Goal: Task Accomplishment & Management: Complete application form

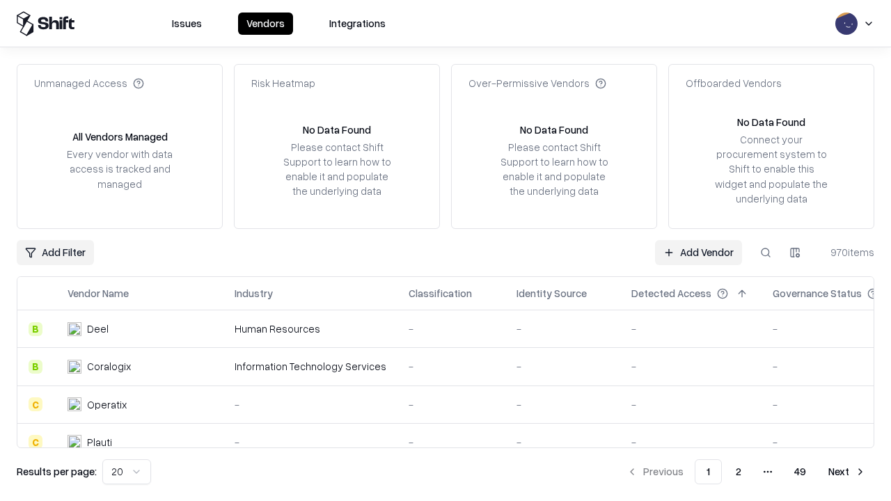
click at [698, 252] on link "Add Vendor" at bounding box center [698, 252] width 87 height 25
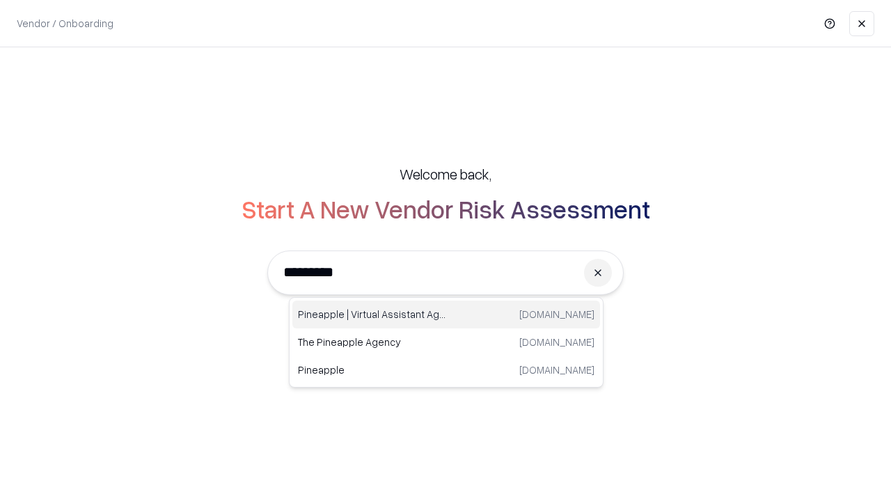
click at [446, 315] on div "Pineapple | Virtual Assistant Agency [DOMAIN_NAME]" at bounding box center [446, 315] width 308 height 28
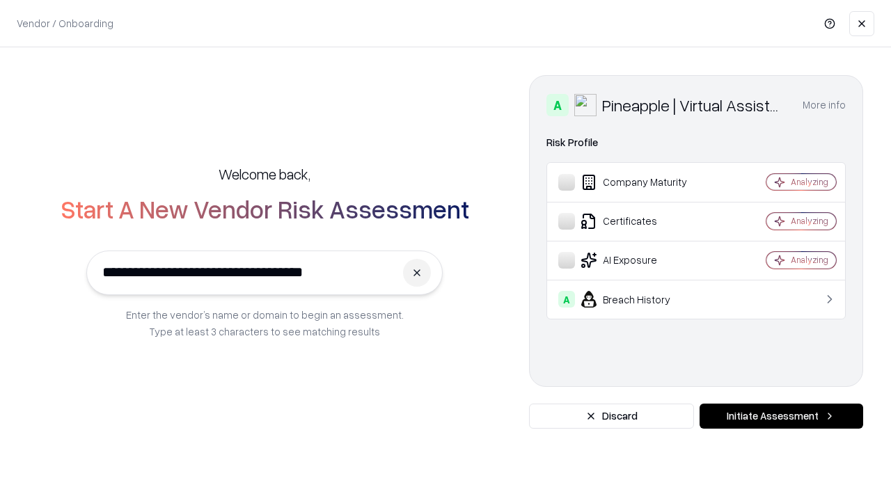
type input "**********"
click at [781, 416] on button "Initiate Assessment" at bounding box center [781, 416] width 164 height 25
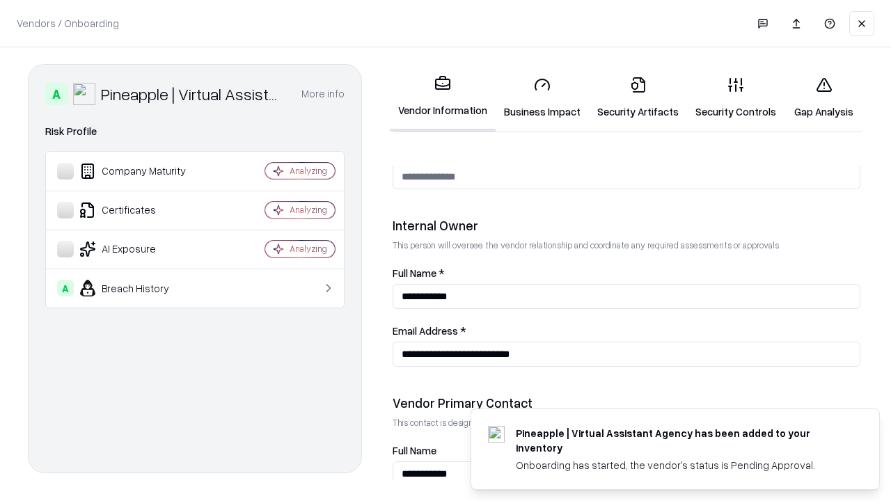
scroll to position [721, 0]
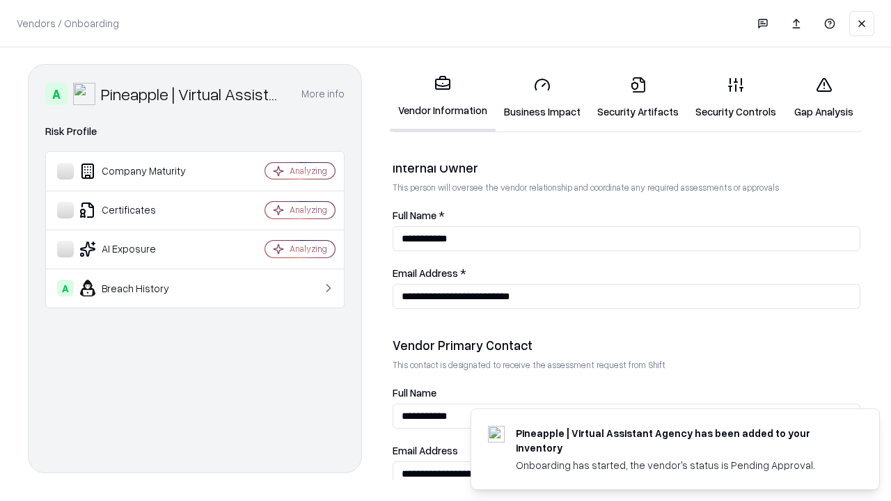
click at [542, 97] on link "Business Impact" at bounding box center [542, 97] width 93 height 65
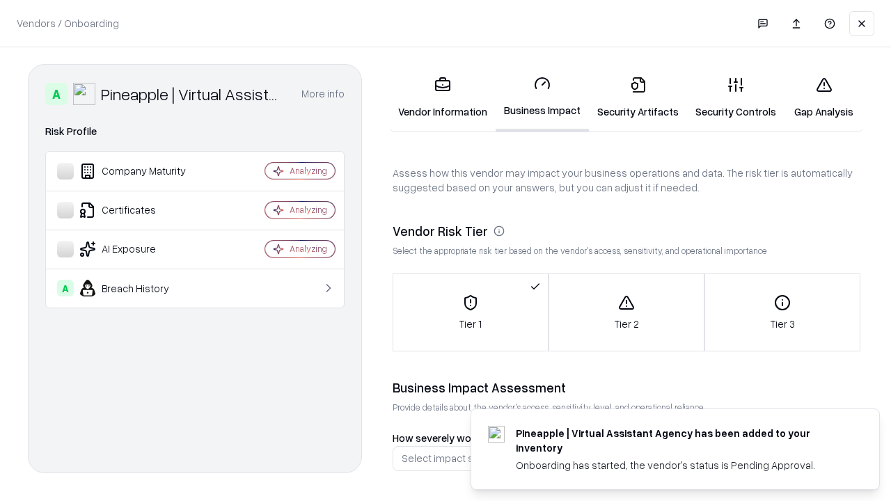
click at [638, 97] on link "Security Artifacts" at bounding box center [638, 97] width 98 height 65
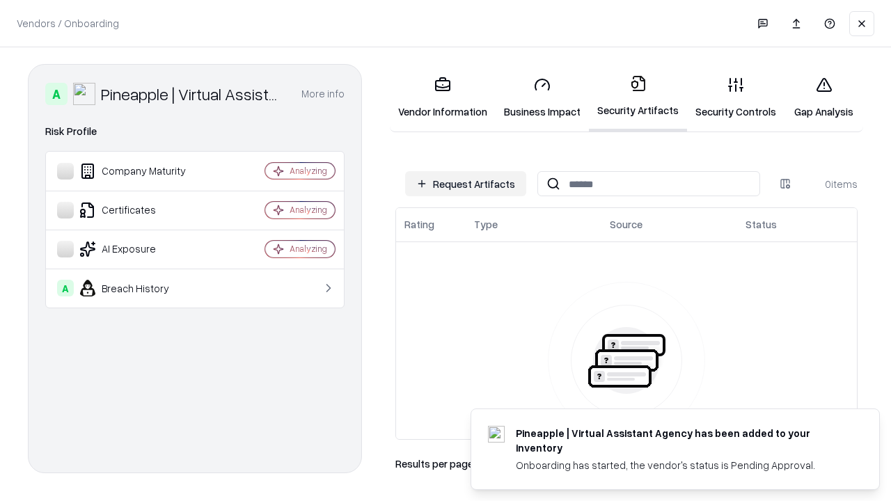
click at [466, 184] on button "Request Artifacts" at bounding box center [465, 183] width 121 height 25
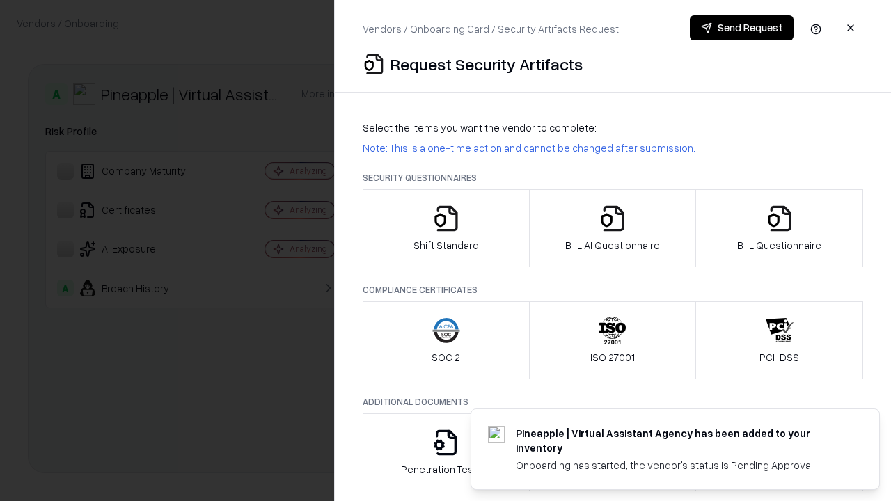
click at [445, 228] on icon "button" at bounding box center [446, 219] width 28 height 28
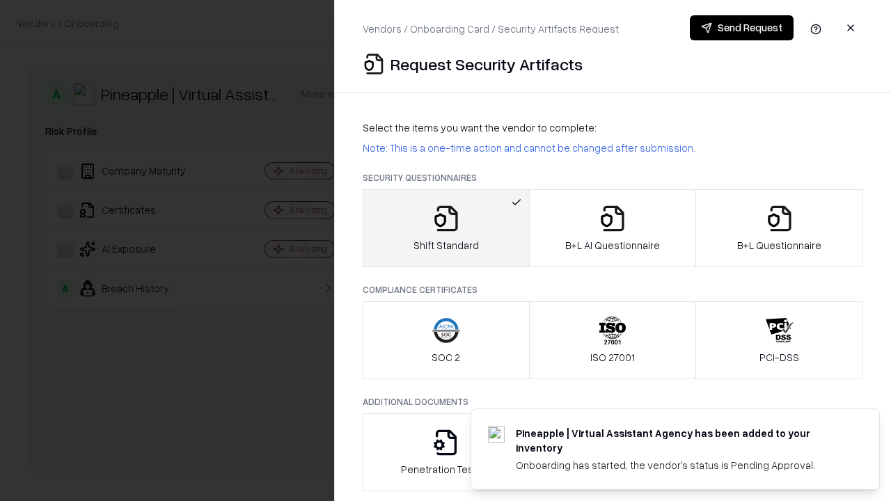
click at [741, 28] on button "Send Request" at bounding box center [742, 27] width 104 height 25
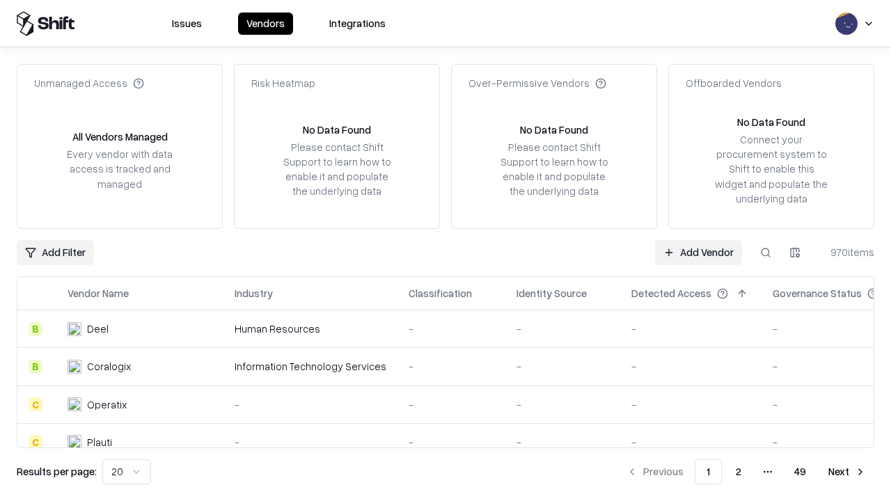
click at [766, 252] on button at bounding box center [765, 252] width 25 height 25
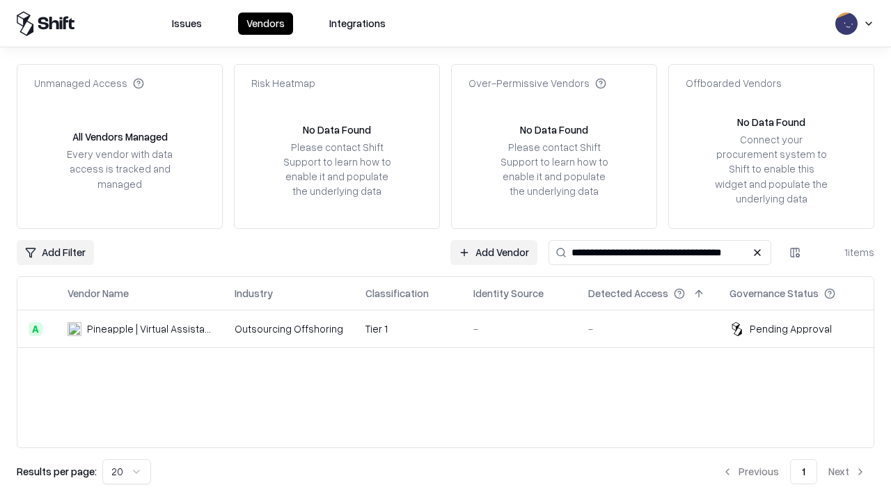
type input "**********"
click at [454, 329] on td "Tier 1" at bounding box center [408, 329] width 108 height 38
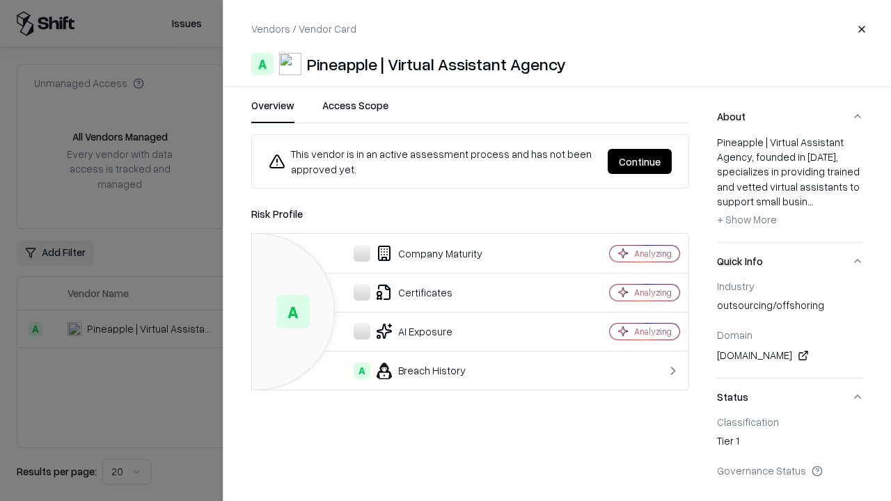
click at [640, 161] on button "Continue" at bounding box center [640, 161] width 64 height 25
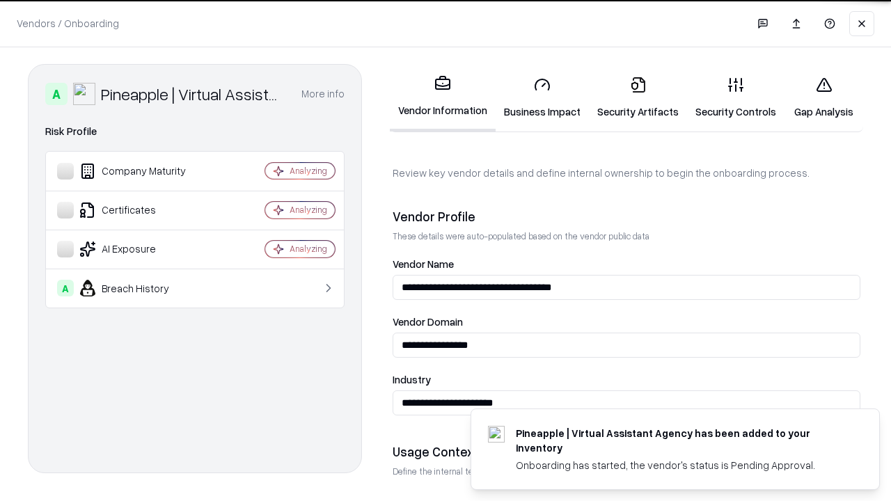
click at [638, 97] on link "Security Artifacts" at bounding box center [638, 97] width 98 height 65
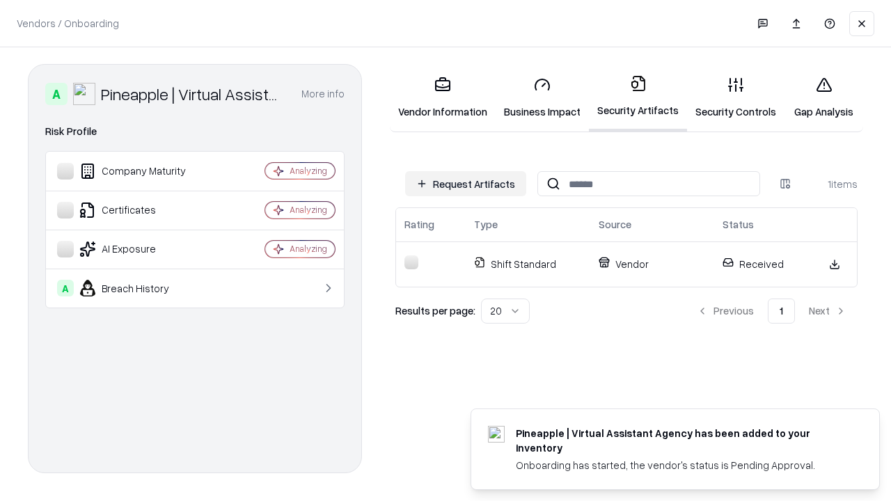
click at [823, 97] on link "Gap Analysis" at bounding box center [823, 97] width 79 height 65
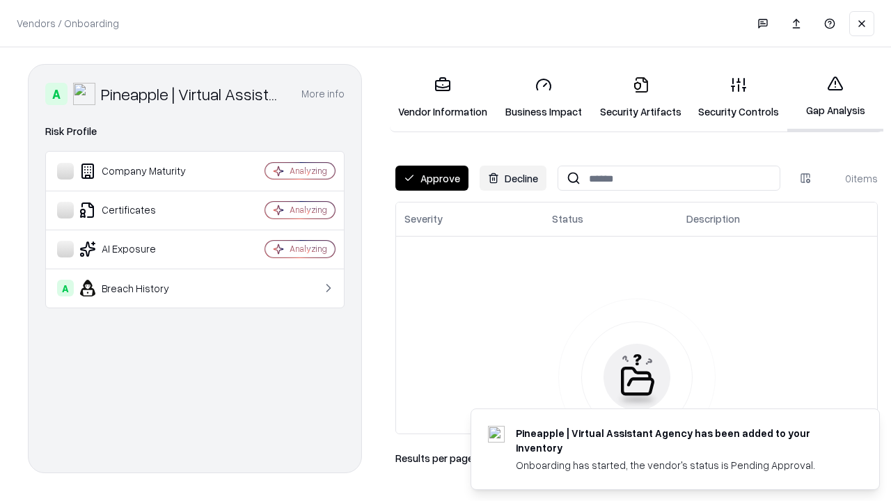
click at [432, 178] on button "Approve" at bounding box center [431, 178] width 73 height 25
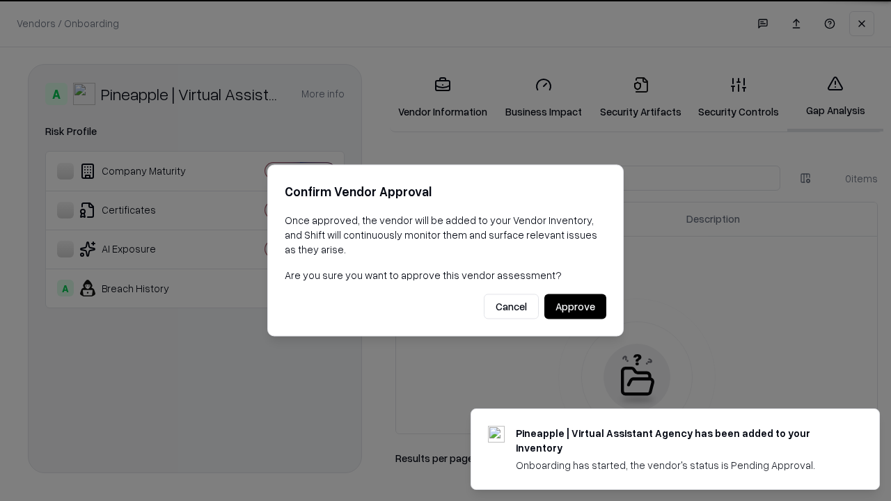
click at [575, 306] on button "Approve" at bounding box center [575, 306] width 62 height 25
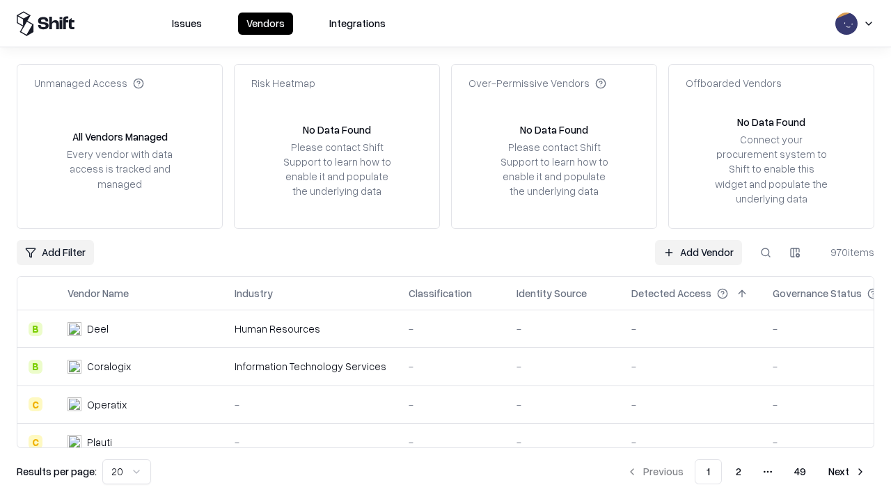
type input "**********"
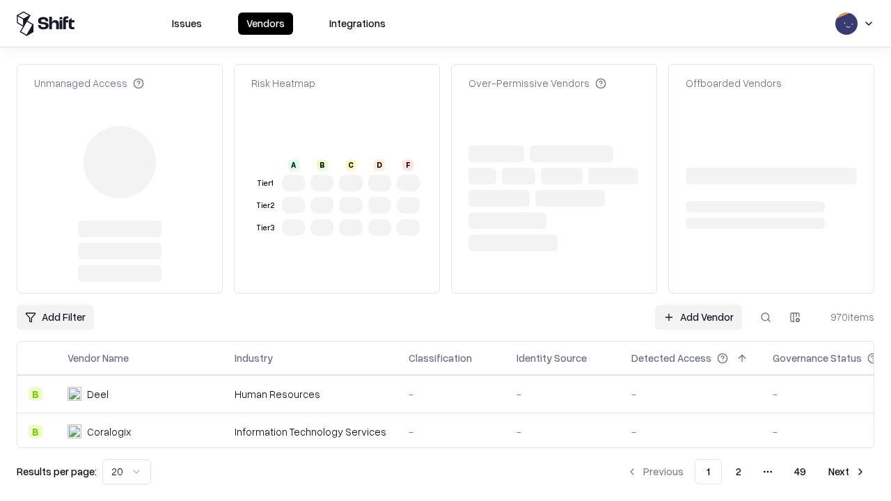
click at [698, 305] on link "Add Vendor" at bounding box center [698, 317] width 87 height 25
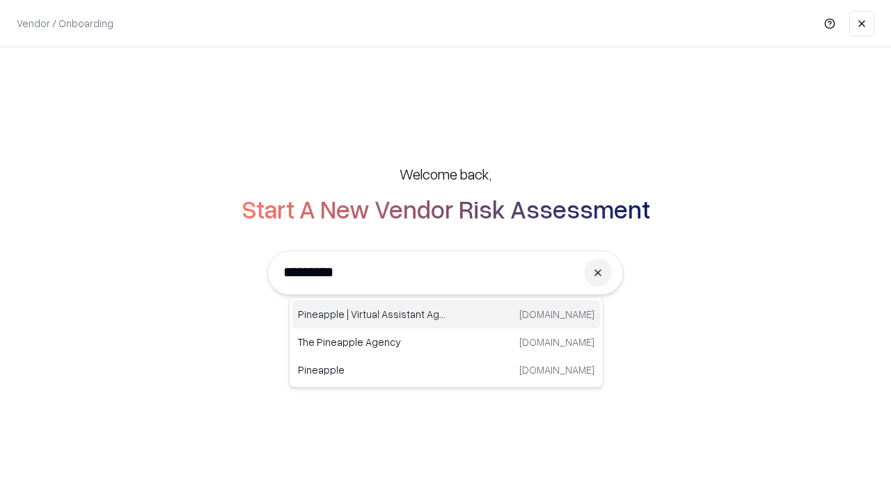
click at [446, 315] on div "Pineapple | Virtual Assistant Agency [DOMAIN_NAME]" at bounding box center [446, 315] width 308 height 28
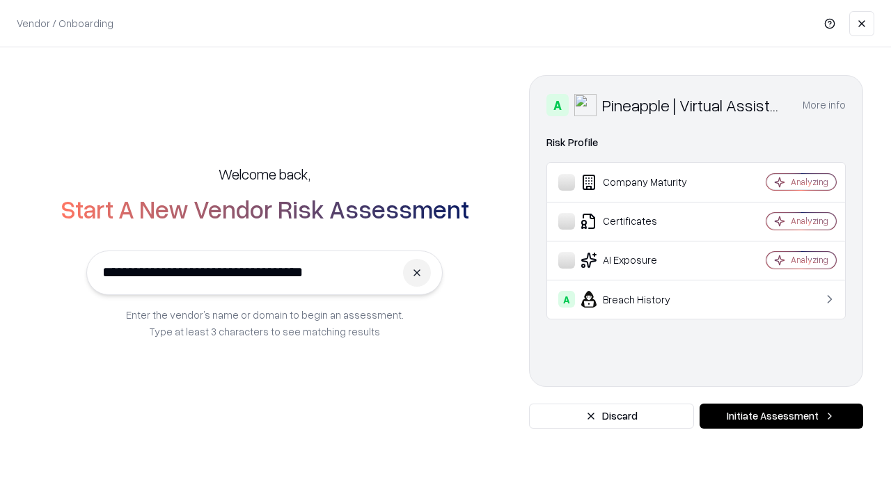
type input "**********"
click at [781, 416] on button "Initiate Assessment" at bounding box center [781, 416] width 164 height 25
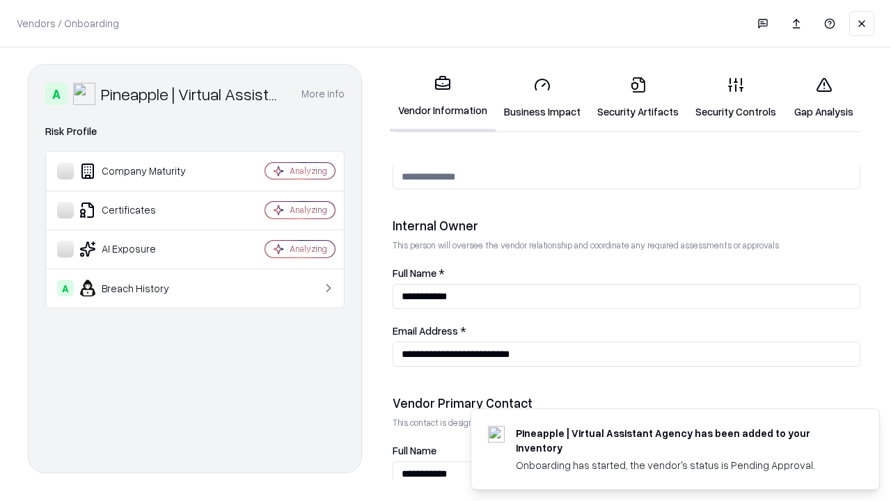
scroll to position [721, 0]
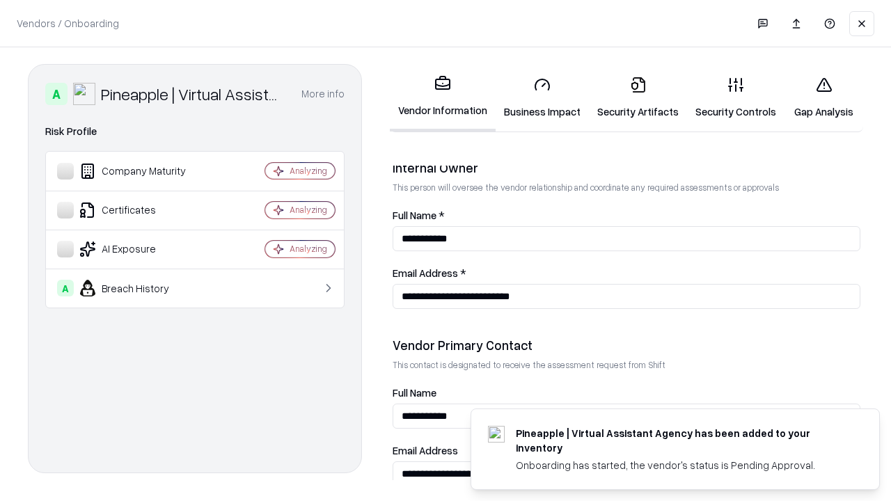
click at [823, 97] on link "Gap Analysis" at bounding box center [823, 97] width 79 height 65
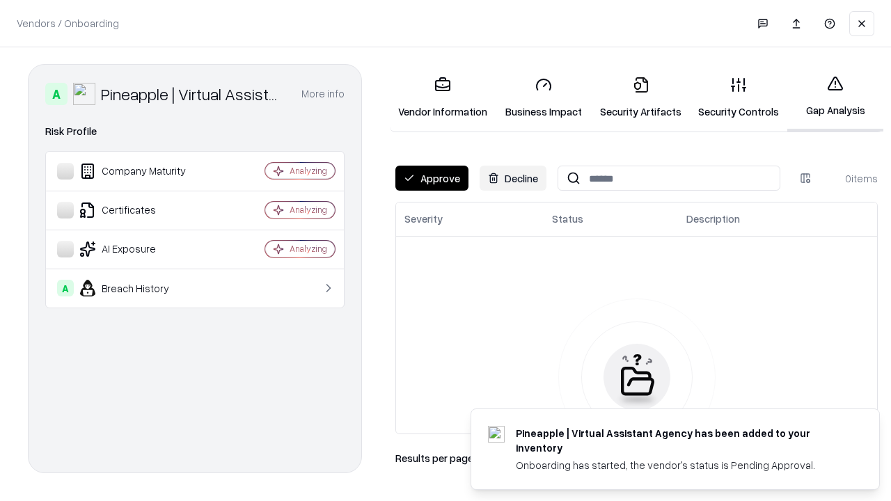
click at [432, 178] on button "Approve" at bounding box center [431, 178] width 73 height 25
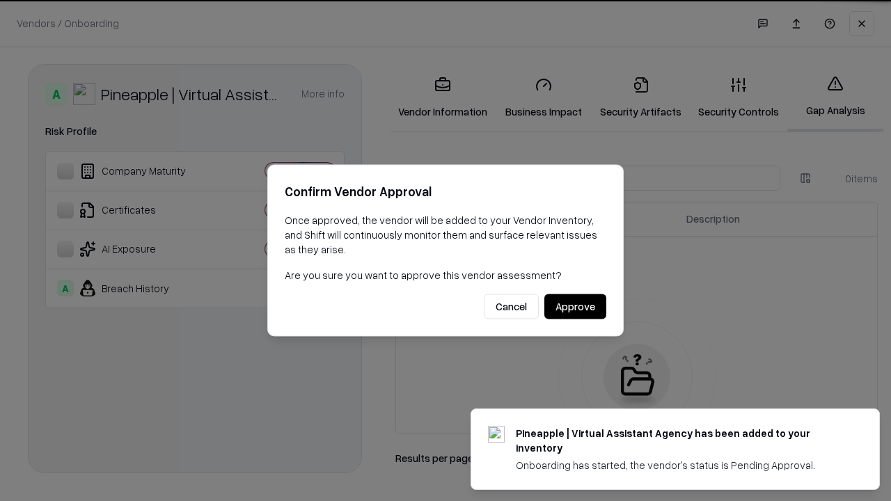
click at [575, 306] on button "Approve" at bounding box center [575, 306] width 62 height 25
